Goal: Task Accomplishment & Management: Complete application form

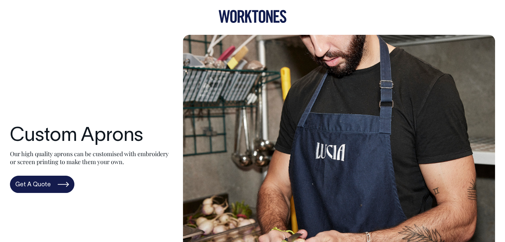
click at [122, 56] on div "Custom Aprons Our high quality aprons can be customised with embroidery or scre…" at bounding box center [252, 159] width 485 height 249
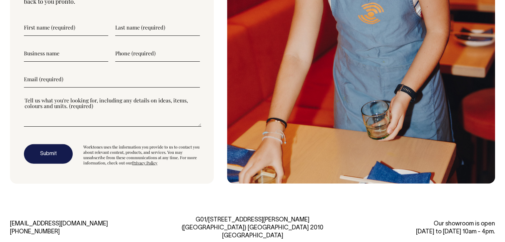
scroll to position [1860, 0]
click at [47, 31] on input"] "text" at bounding box center [66, 27] width 84 height 17
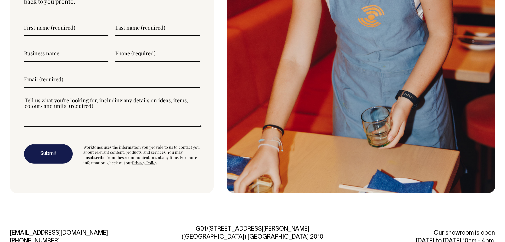
click at [67, 22] on input"] "text" at bounding box center [66, 27] width 84 height 17
type input"] "Sialkot"
type input"] "SAfetyWear"
type input"] "[DOMAIN_NAME]"
type input"] "03105708562"
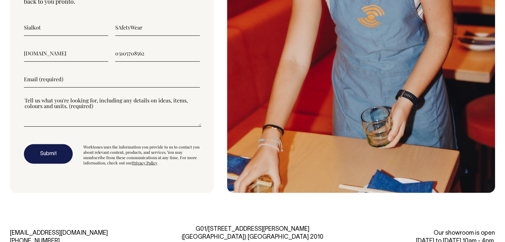
type input"] "[PERSON_NAME][EMAIL_ADDRESS][DOMAIN_NAME]"
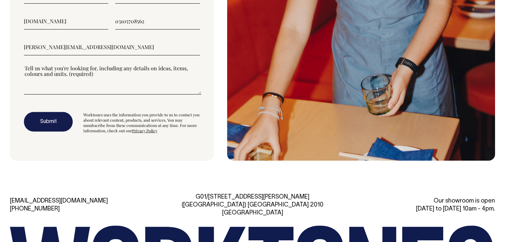
click at [97, 71] on textarea"] at bounding box center [112, 80] width 177 height 30
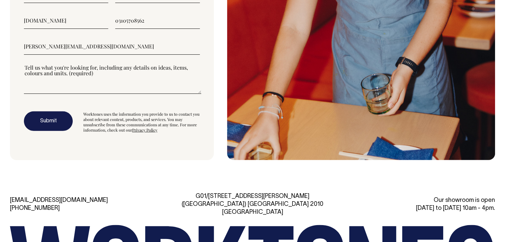
scroll to position [1893, 0]
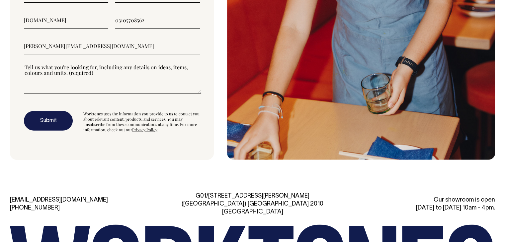
paste textarea"] "Dear Sir/Madam, We are Sialkot Safetywear Pvt. Ltd, a certified manufacturer of…"
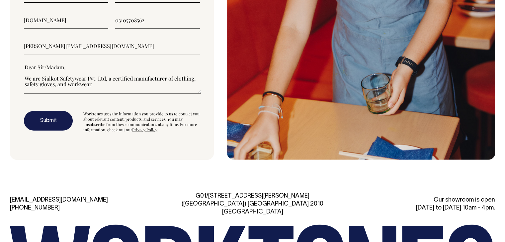
scroll to position [90, 0]
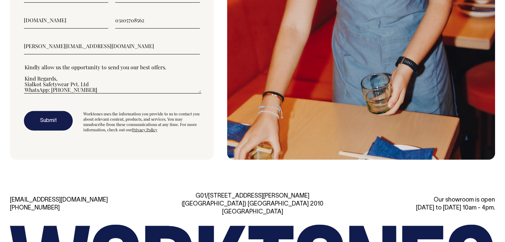
type textarea"] "Dear Sir/Madam, We are Sialkot Safetywear Pvt. Ltd, a certified manufacturer of…"
click at [58, 119] on button "Submit" at bounding box center [48, 121] width 49 height 20
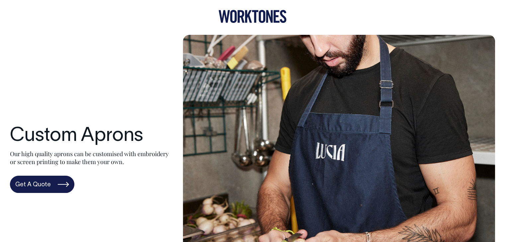
click at [40, 69] on div "Custom Aprons Our high quality aprons can be customised with embroidery or scre…" at bounding box center [252, 159] width 485 height 249
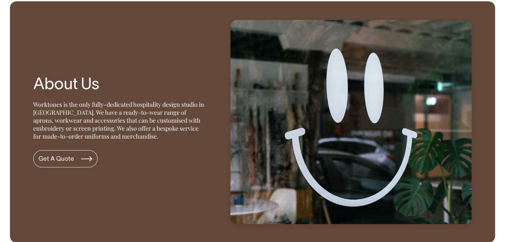
scroll to position [1362, 0]
